Goal: Navigation & Orientation: Find specific page/section

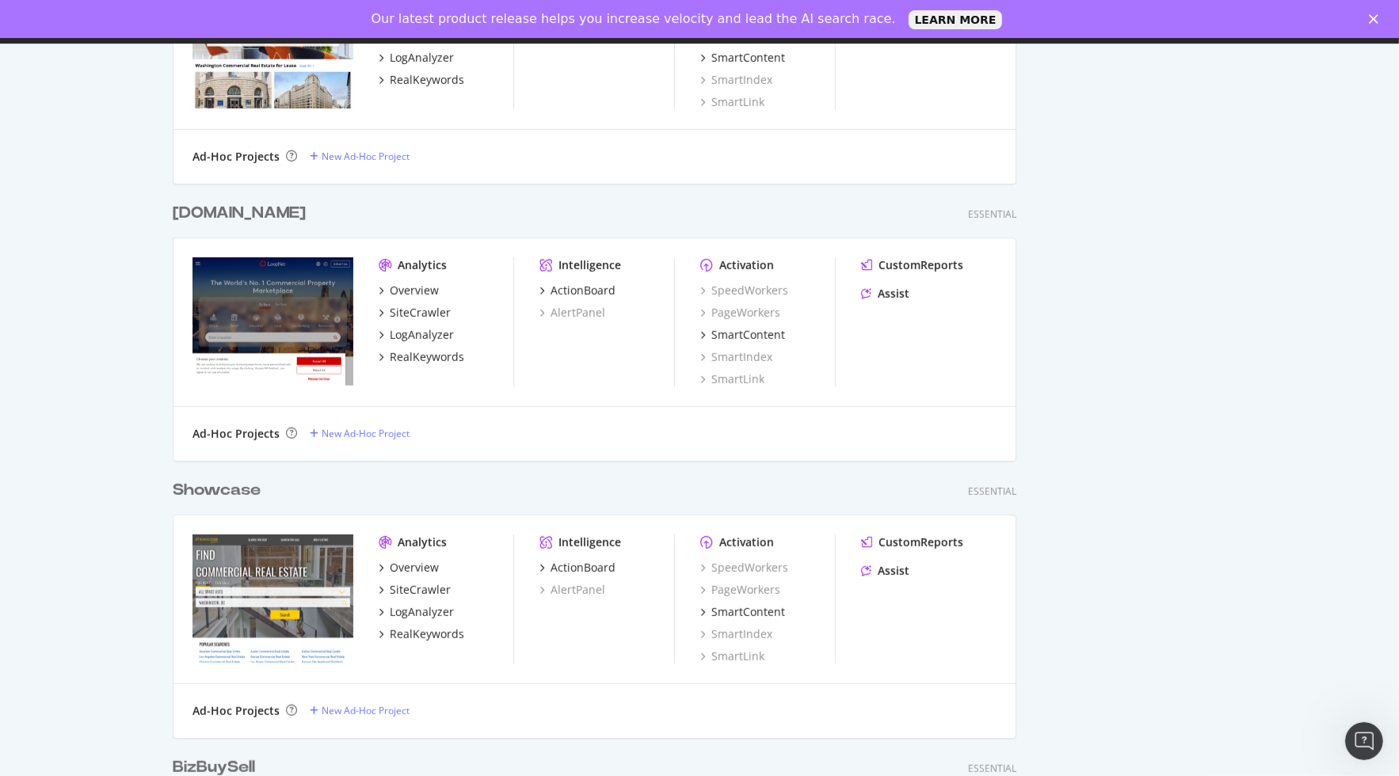
scroll to position [750, 0]
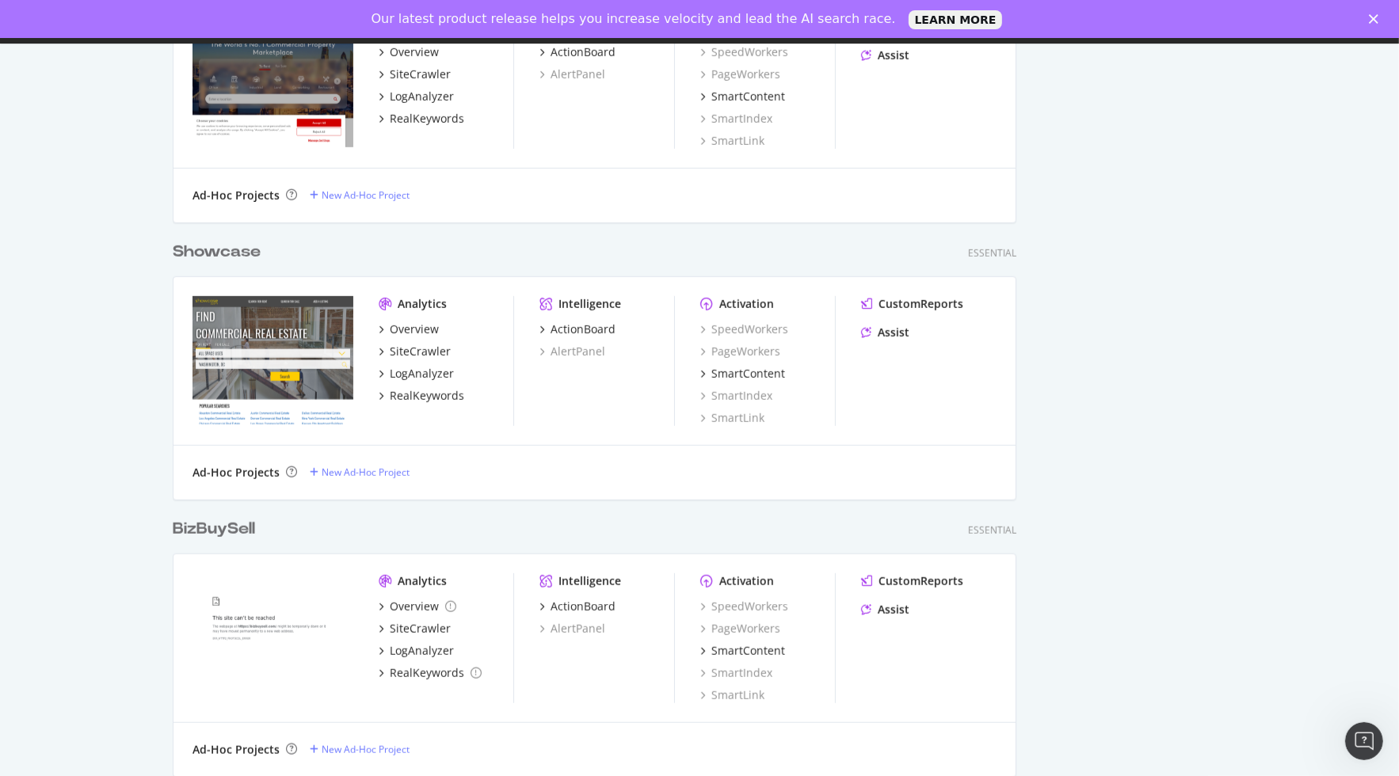
click at [1213, 405] on div "Botify news What Happens When ChatGPT Is Your Holiday Shopper? AI agents don’t …" at bounding box center [1146, 619] width 159 height 3020
click at [1292, 426] on div "My Web Properties Most recent crawl Cityfeet Essential Analytics Overview SiteC…" at bounding box center [699, 617] width 1399 height 3166
